Goal: Entertainment & Leisure: Consume media (video, audio)

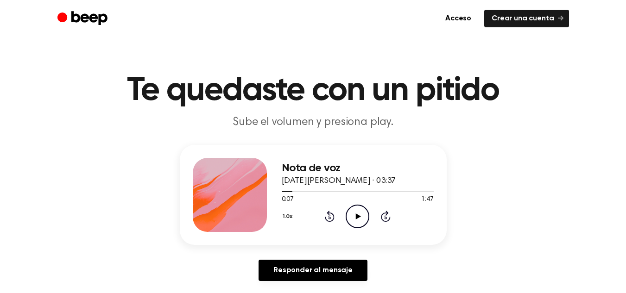
click at [353, 217] on icon "Play Audio" at bounding box center [358, 217] width 24 height 24
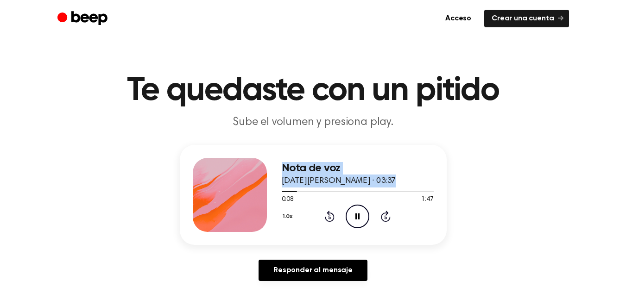
drag, startPoint x: 292, startPoint y: 192, endPoint x: 268, endPoint y: 191, distance: 24.1
click at [268, 191] on div "Nota de voz [DATE][PERSON_NAME] · 03:37 0:08 1:47 Su navegador no soporta el el…" at bounding box center [313, 195] width 267 height 100
click at [286, 193] on div at bounding box center [358, 191] width 152 height 7
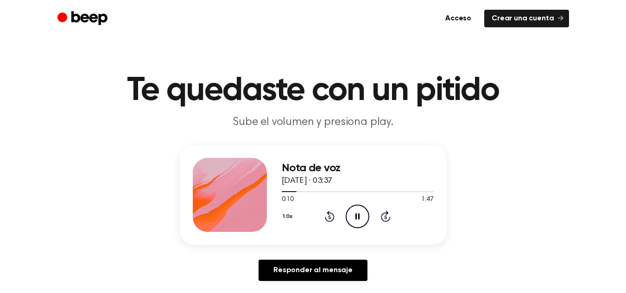
click at [355, 216] on icon "Pause Audio" at bounding box center [358, 217] width 24 height 24
